Goal: Information Seeking & Learning: Learn about a topic

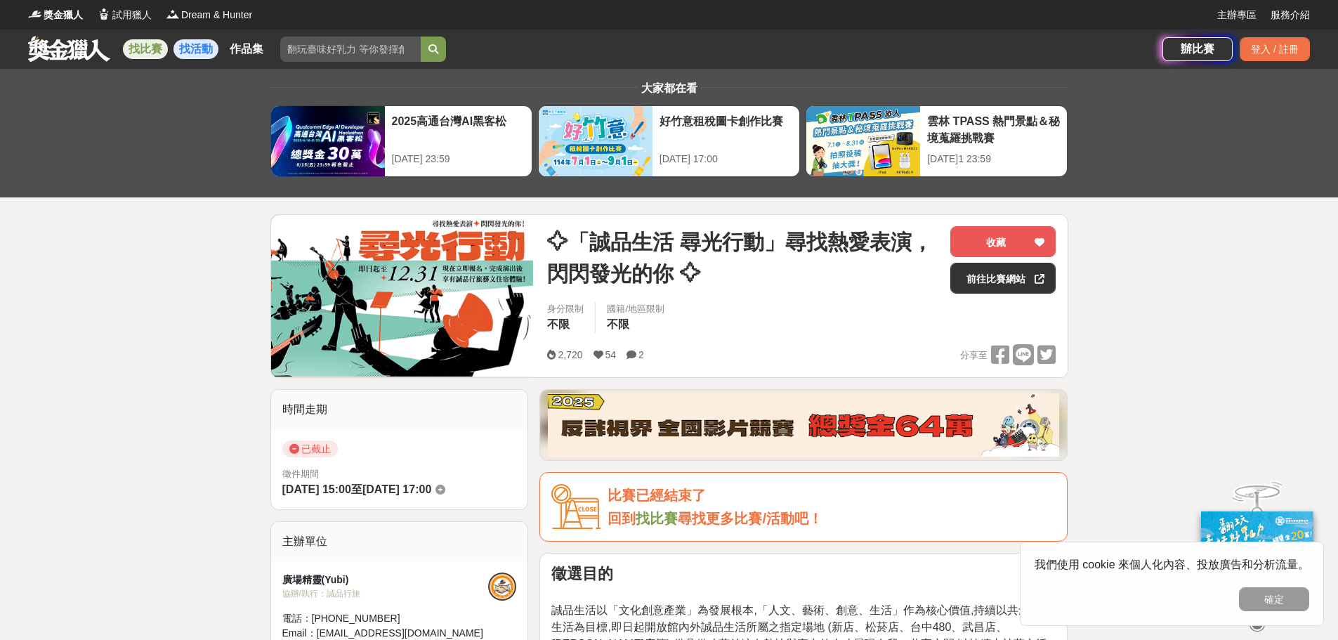
click at [191, 49] on link "找活動" at bounding box center [195, 49] width 45 height 20
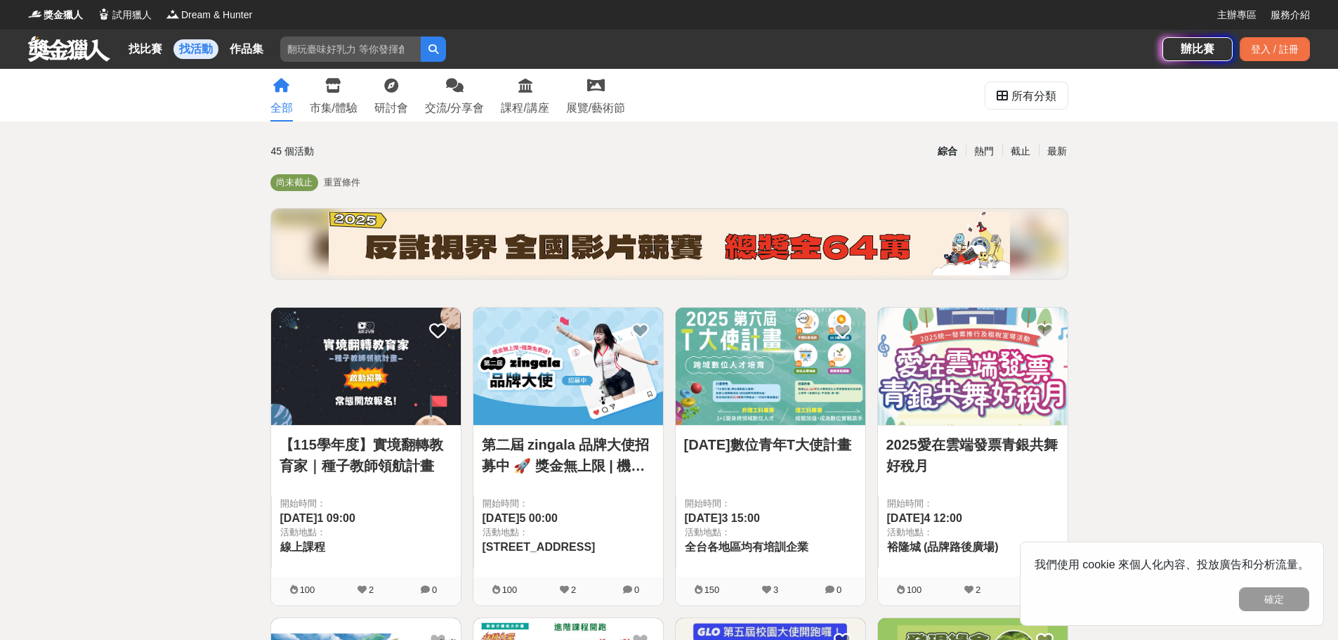
click at [345, 43] on input "search" at bounding box center [350, 49] width 140 height 25
click at [344, 53] on input "search" at bounding box center [350, 49] width 140 height 25
click at [1019, 93] on div "所有分類" at bounding box center [1033, 96] width 45 height 28
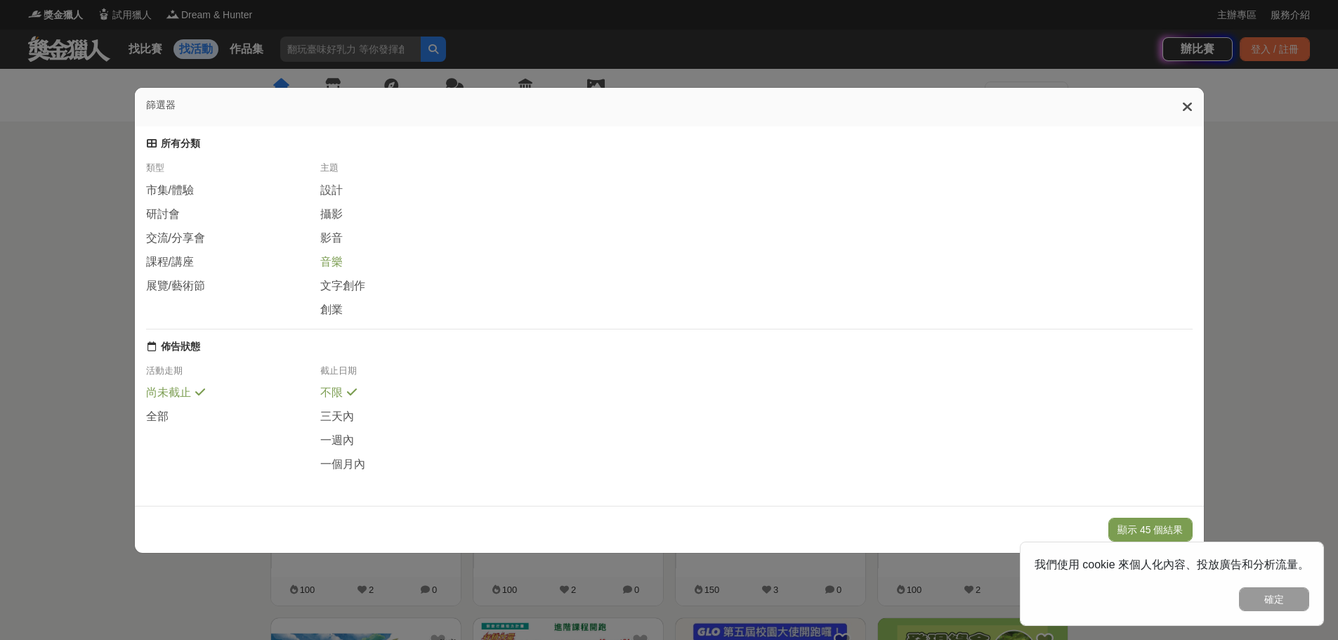
click at [334, 260] on span "音樂" at bounding box center [331, 262] width 22 height 15
click at [1192, 102] on icon at bounding box center [1187, 107] width 11 height 14
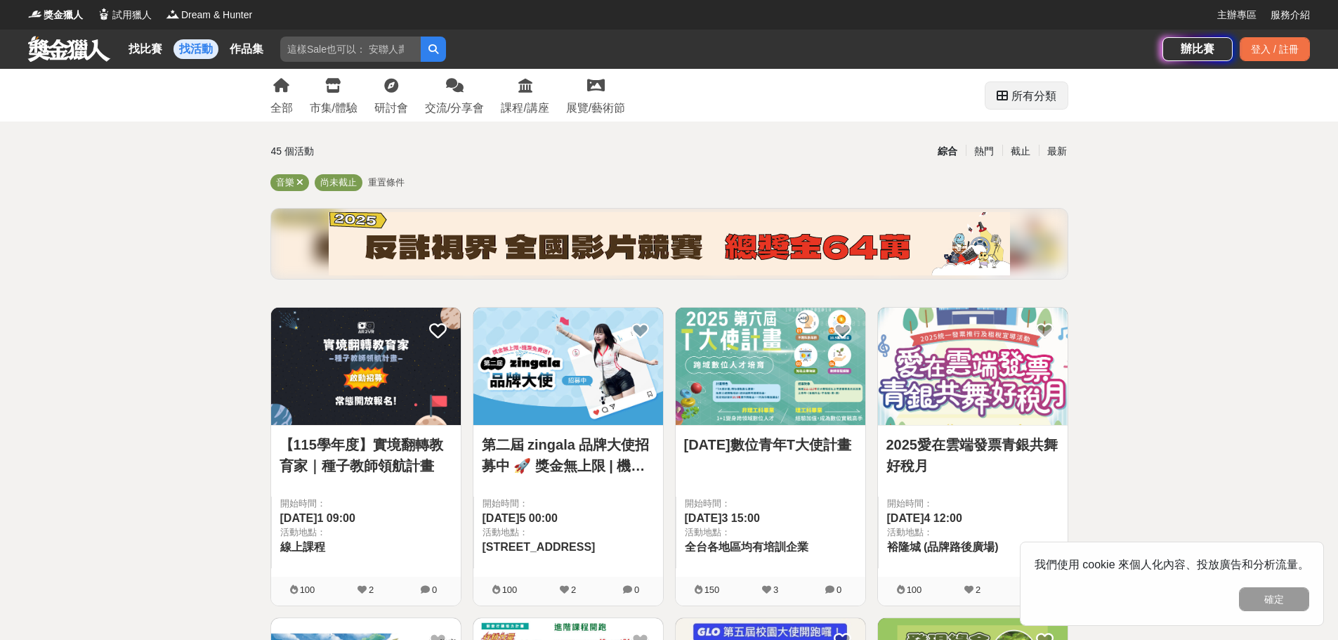
click at [1033, 87] on div "所有分類" at bounding box center [1033, 96] width 45 height 28
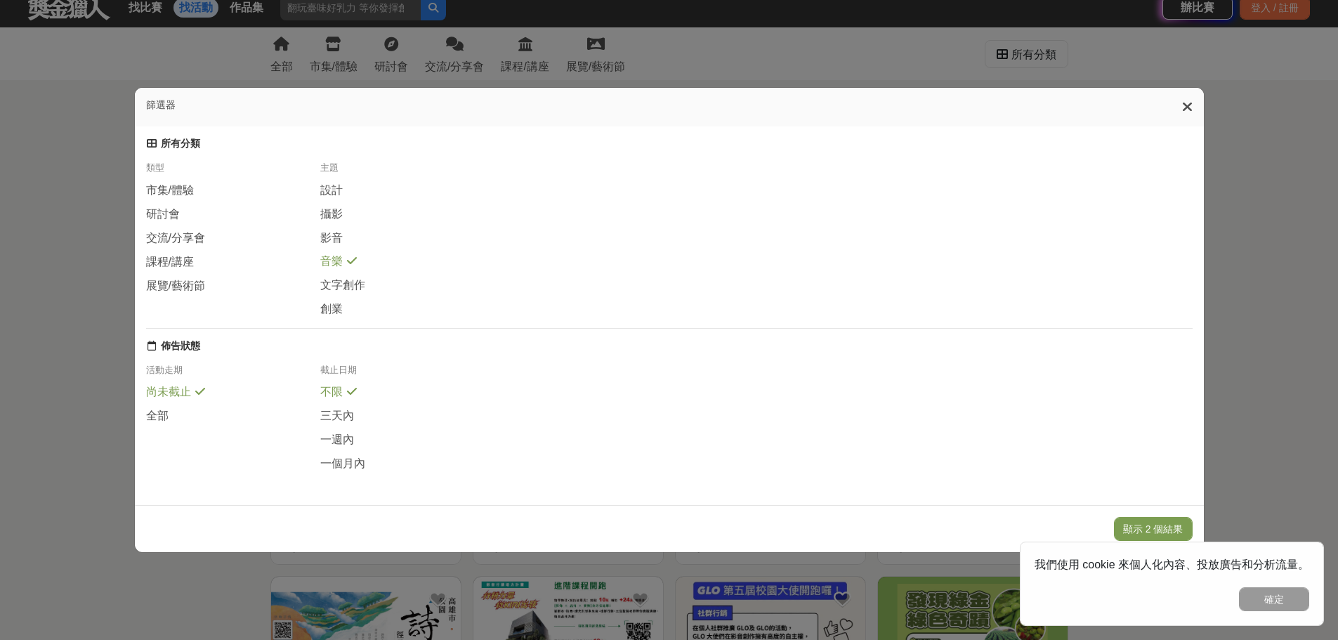
scroll to position [211, 0]
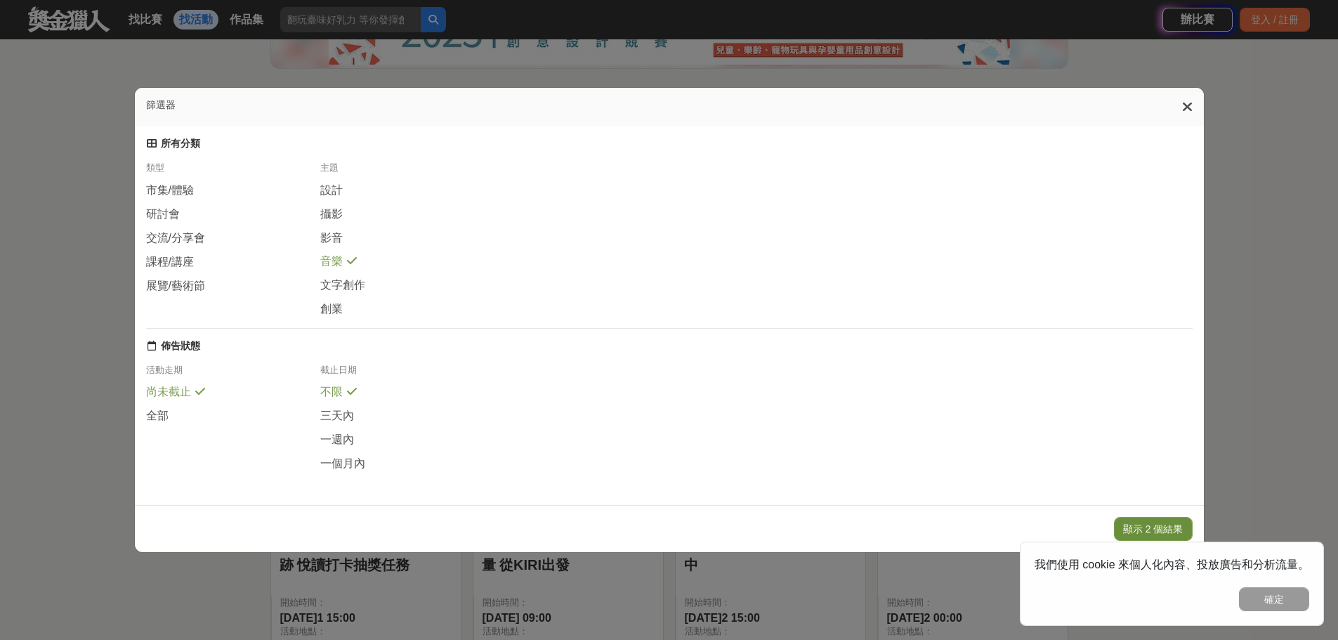
click at [1171, 538] on button "顯示 2 個結果" at bounding box center [1153, 529] width 79 height 24
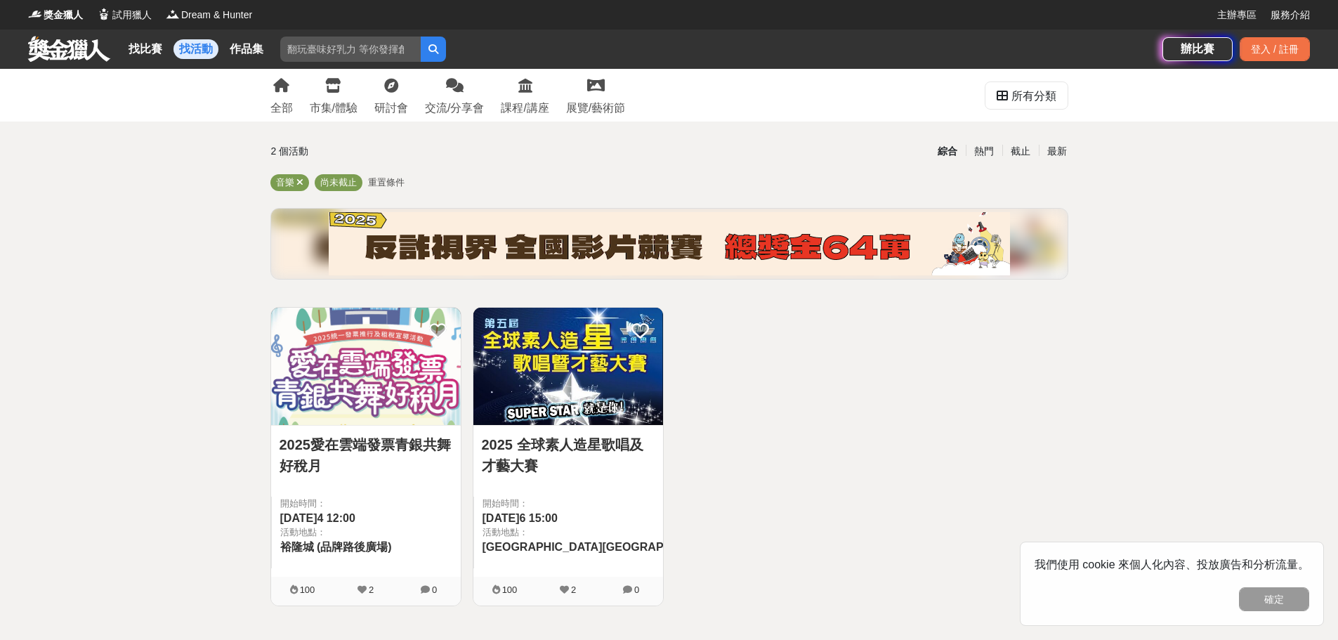
click at [359, 409] on img at bounding box center [366, 366] width 190 height 117
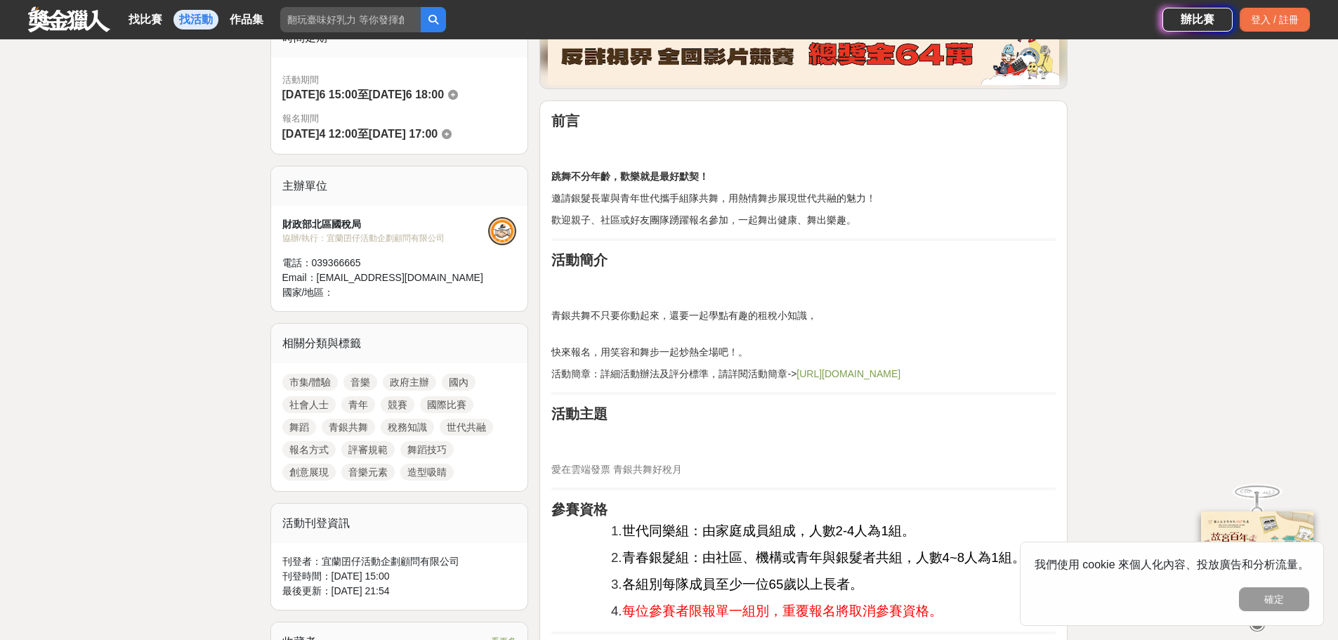
scroll to position [491, 0]
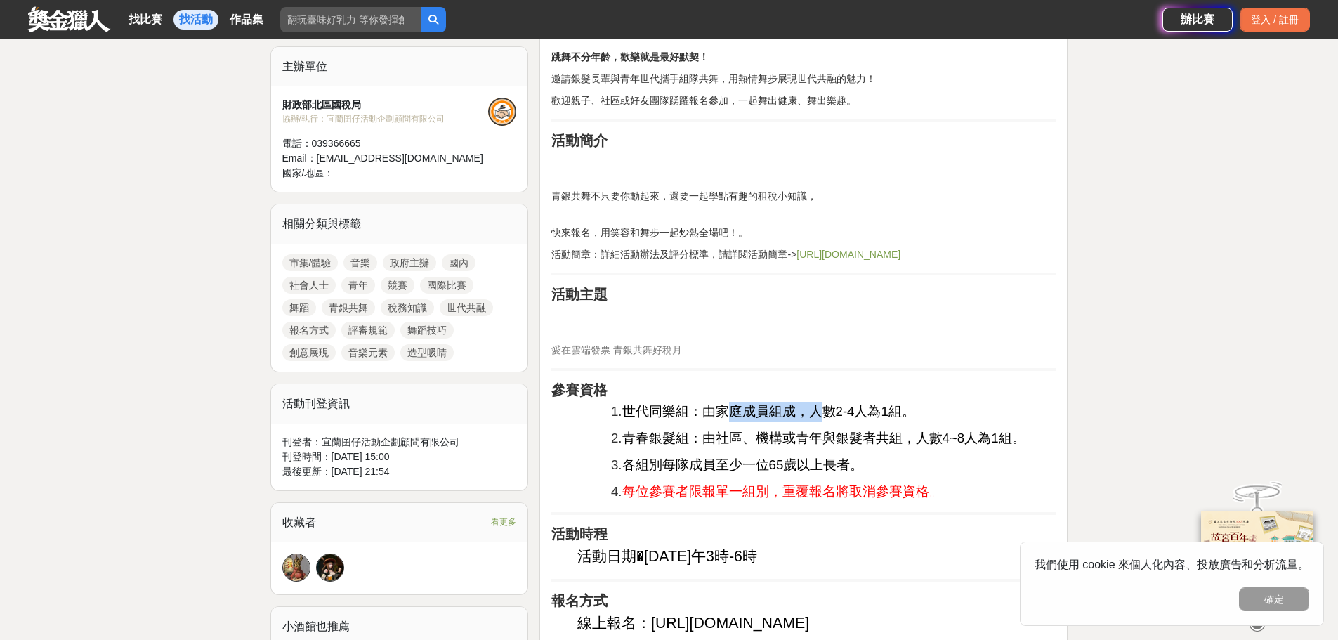
drag, startPoint x: 722, startPoint y: 419, endPoint x: 822, endPoint y: 418, distance: 100.4
click at [822, 411] on span "世代同樂組：由家庭成員組成，人數2-4人為1組。" at bounding box center [768, 411] width 293 height 15
click at [830, 459] on span "各組別每隊成員至少一位65歲以上長者。" at bounding box center [743, 464] width 242 height 15
click at [331, 18] on input "search" at bounding box center [350, 19] width 140 height 25
type input "音樂"
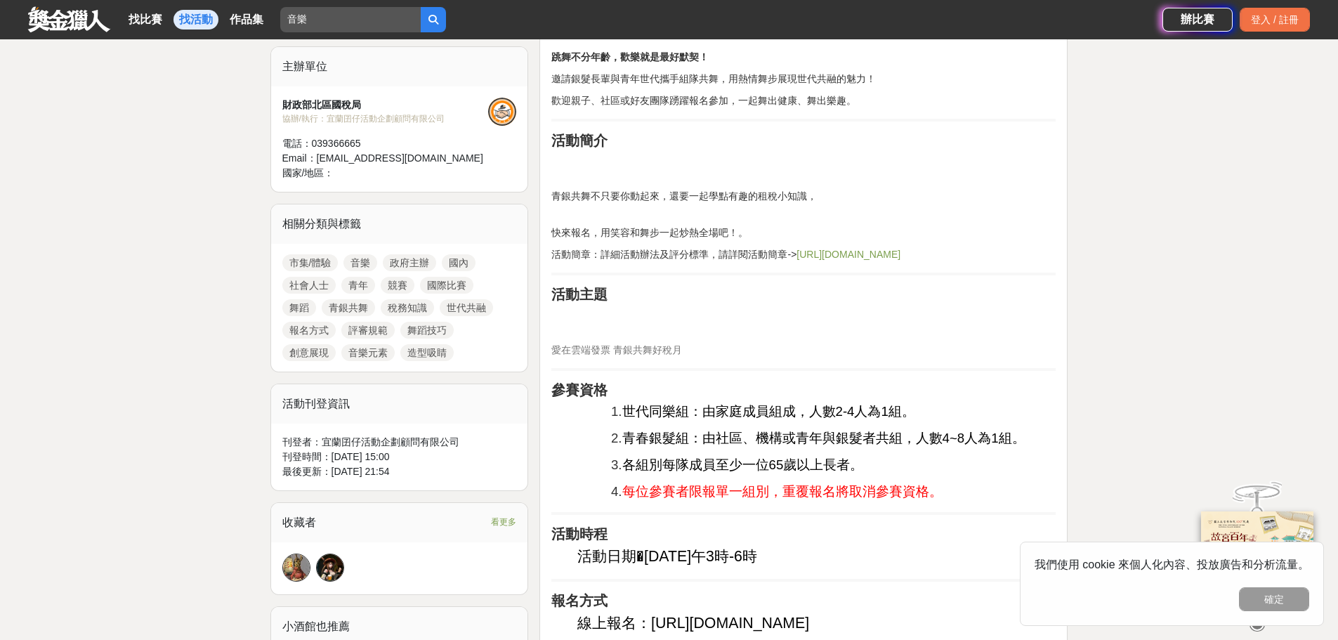
click at [421, 7] on button "submit" at bounding box center [433, 19] width 25 height 25
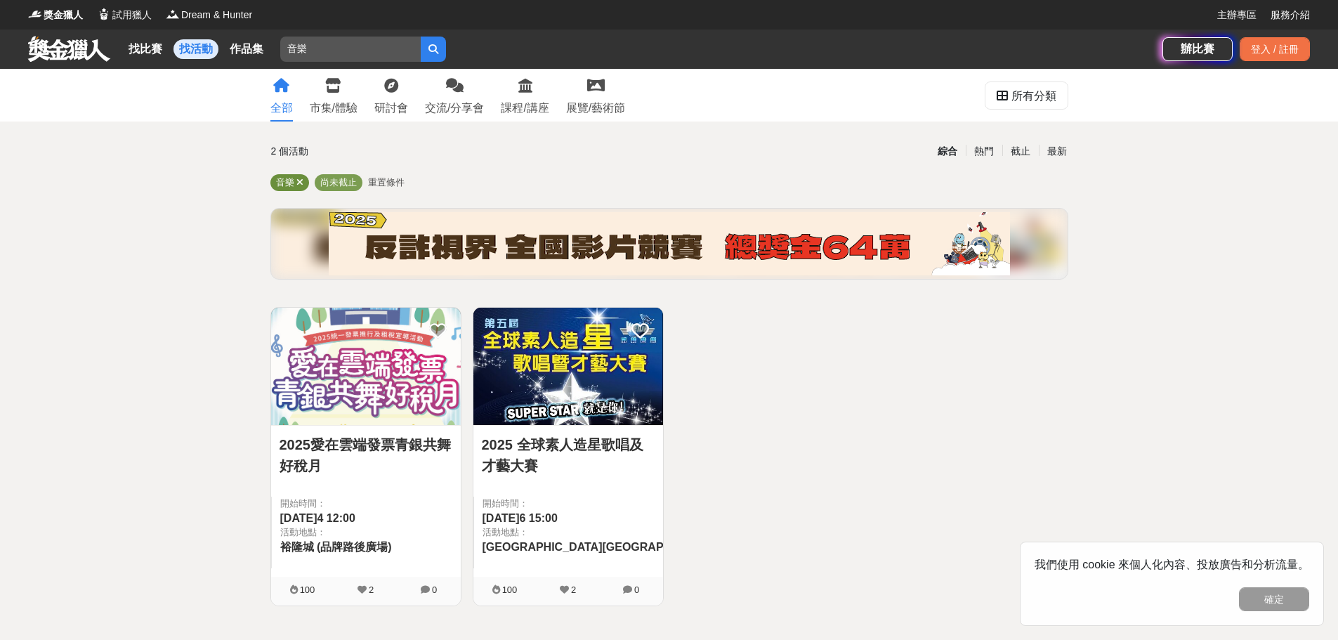
click at [299, 179] on icon at bounding box center [299, 182] width 7 height 9
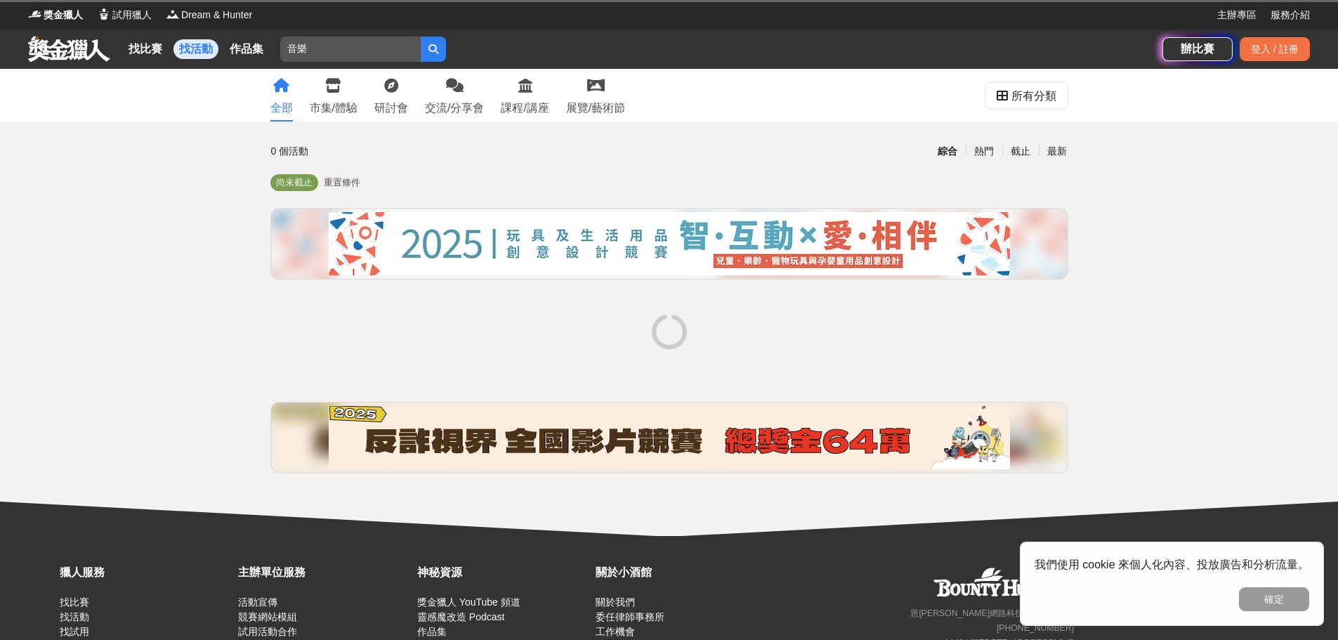
click at [436, 57] on button "submit" at bounding box center [433, 49] width 25 height 25
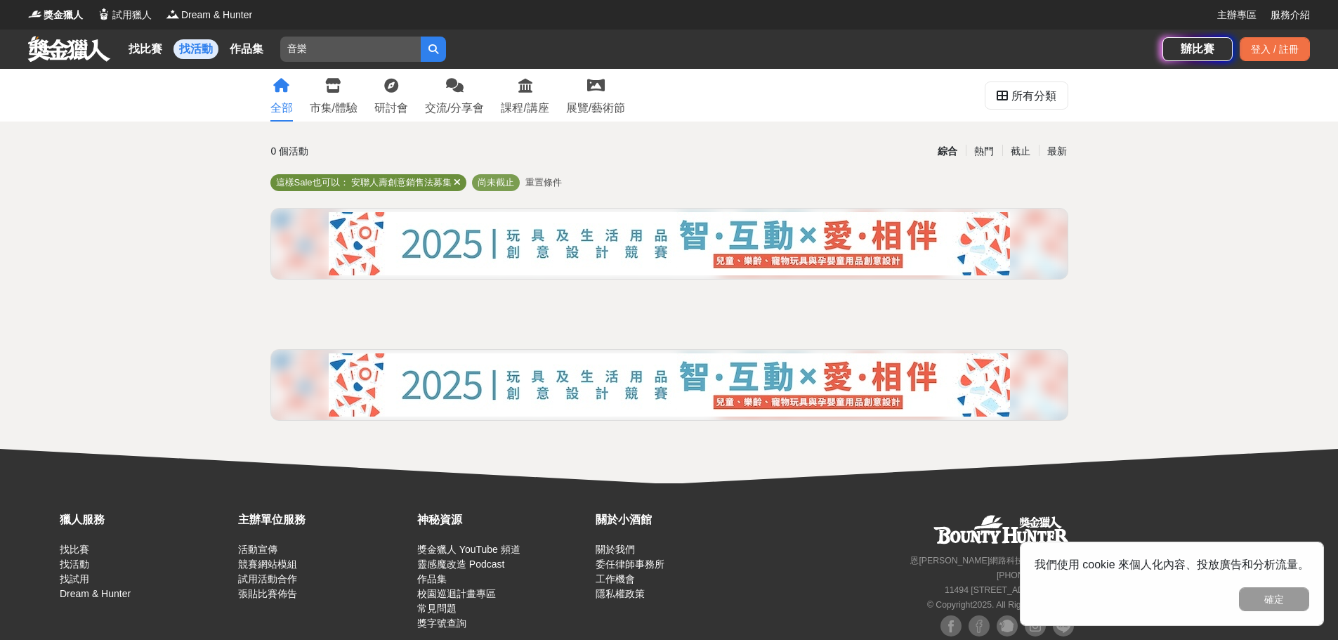
click at [456, 186] on icon at bounding box center [457, 182] width 7 height 9
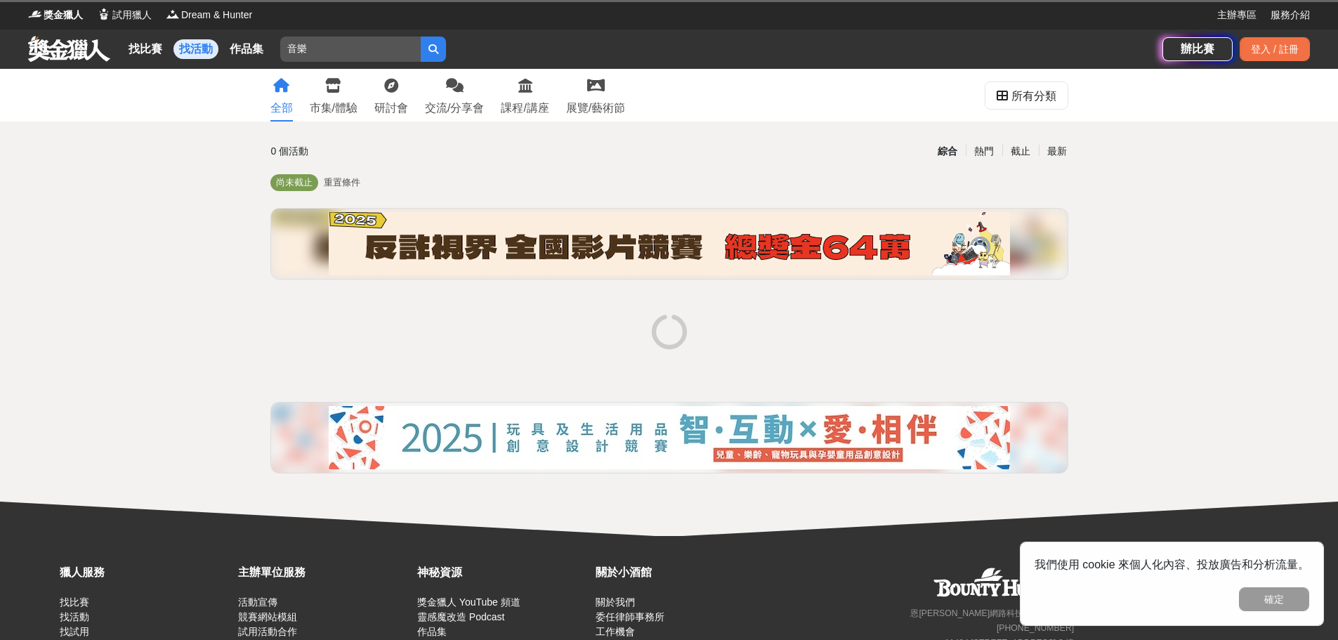
click at [441, 55] on button "submit" at bounding box center [433, 49] width 25 height 25
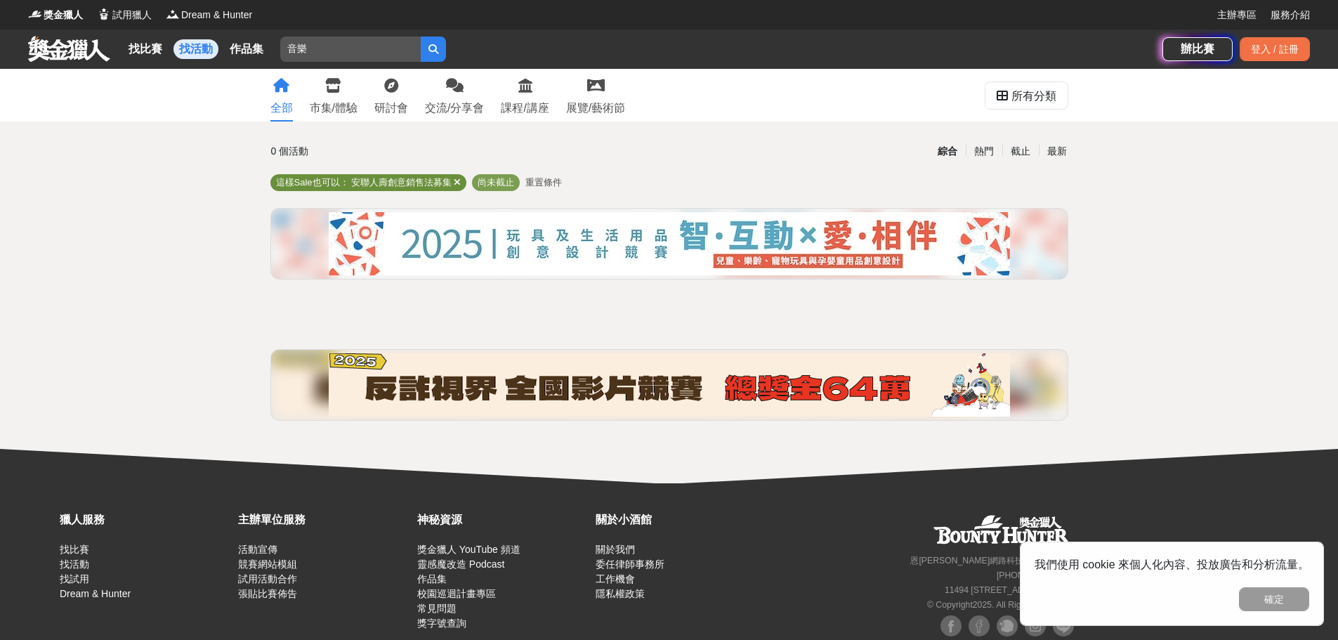
click at [459, 181] on icon at bounding box center [457, 182] width 7 height 9
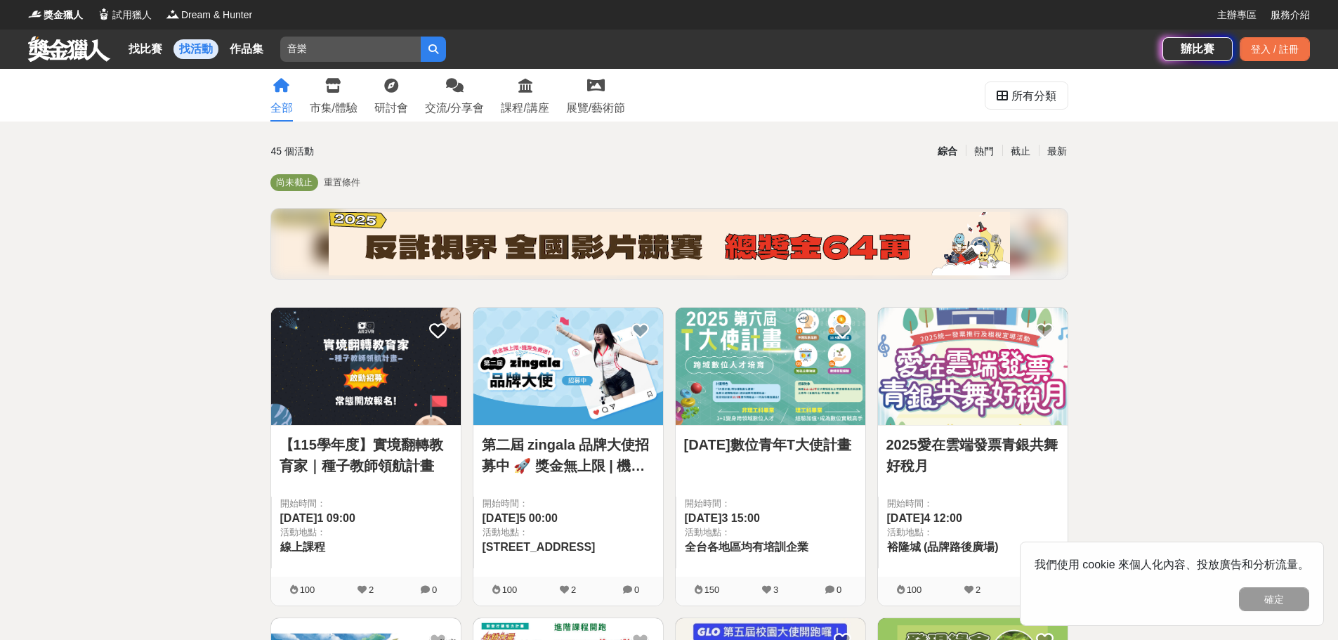
drag, startPoint x: 294, startPoint y: 51, endPoint x: 184, endPoint y: 53, distance: 110.3
click at [178, 50] on div "找比賽 找活動 作品集 音樂" at bounding box center [595, 48] width 1134 height 39
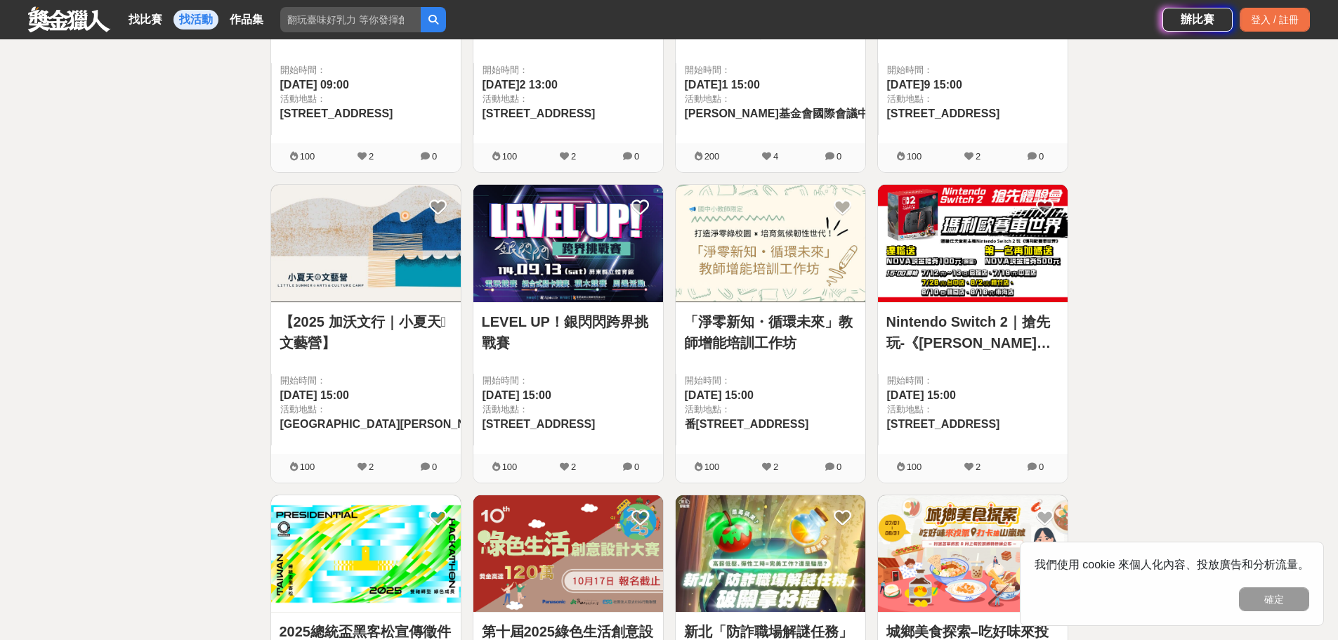
scroll to position [702, 0]
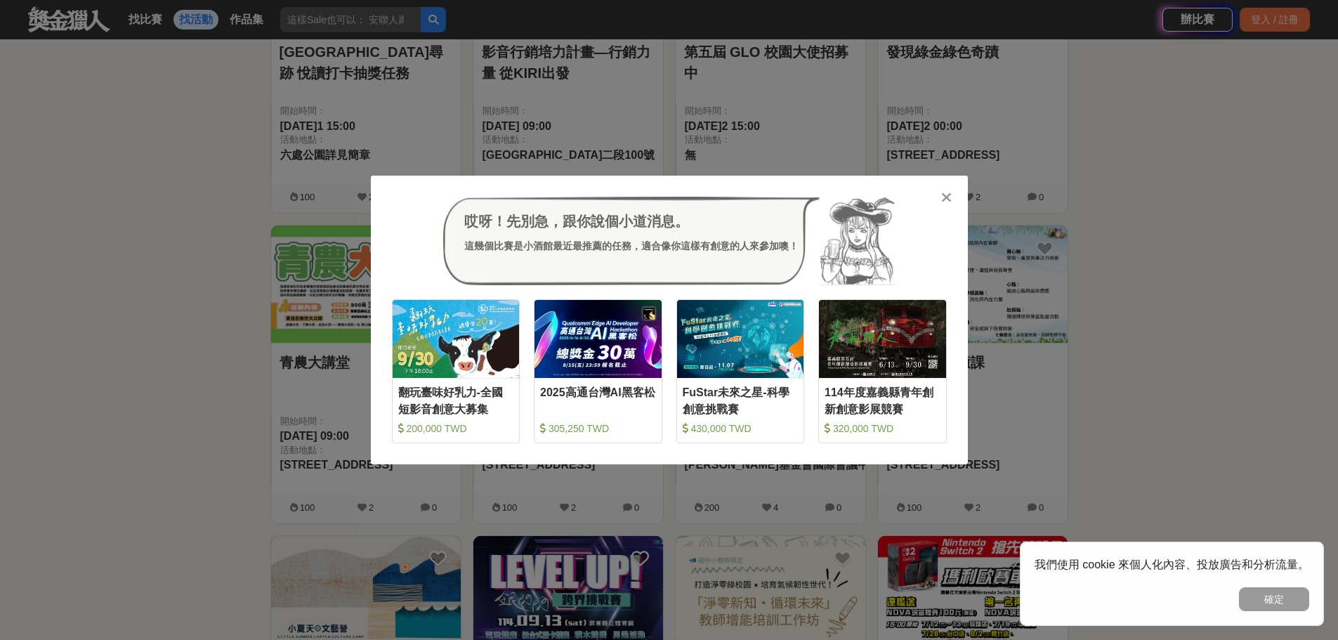
click at [947, 195] on icon at bounding box center [946, 197] width 11 height 14
